Goal: Task Accomplishment & Management: Manage account settings

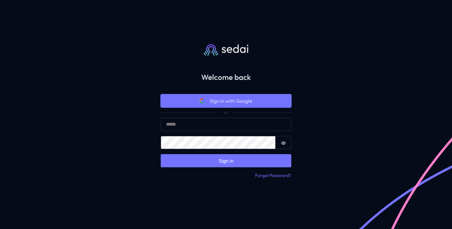
click at [230, 100] on span "Sign In with Google" at bounding box center [230, 101] width 43 height 8
click at [254, 98] on button "Sign In with Google" at bounding box center [226, 100] width 130 height 13
click at [215, 100] on span "Sign In with Google" at bounding box center [230, 101] width 43 height 8
